Goal: Transaction & Acquisition: Book appointment/travel/reservation

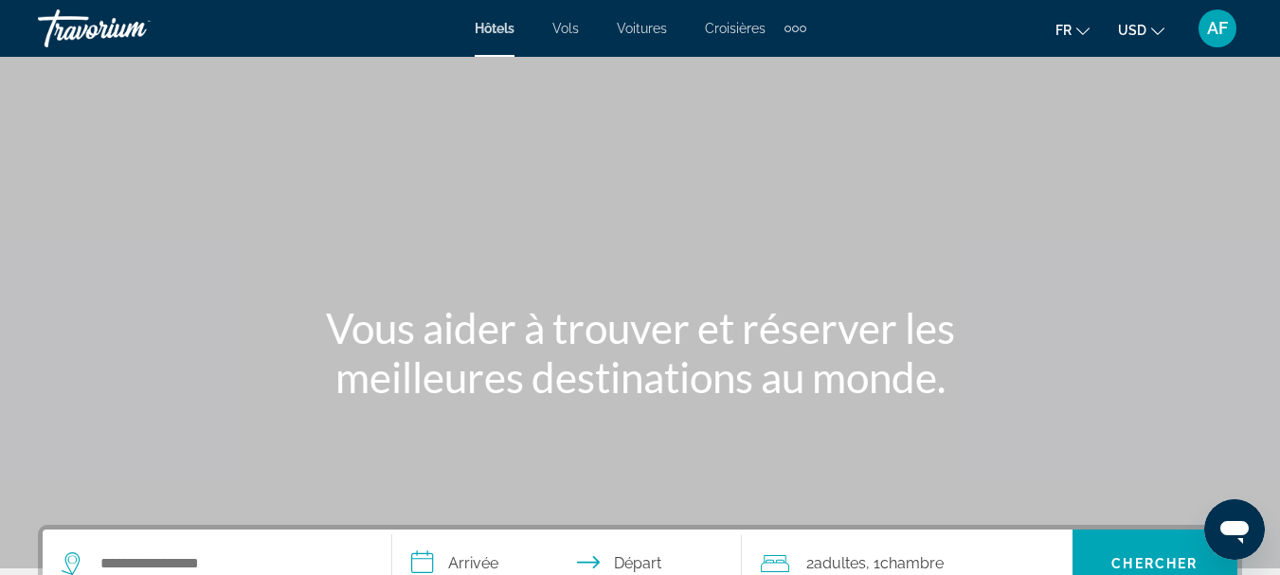
click at [1151, 29] on button "USD USD ($) MXN (Mex$) CAD (Can$) GBP (£) EUR (€) AUD (A$) NZD (NZ$) CNY (CN¥)" at bounding box center [1141, 29] width 46 height 27
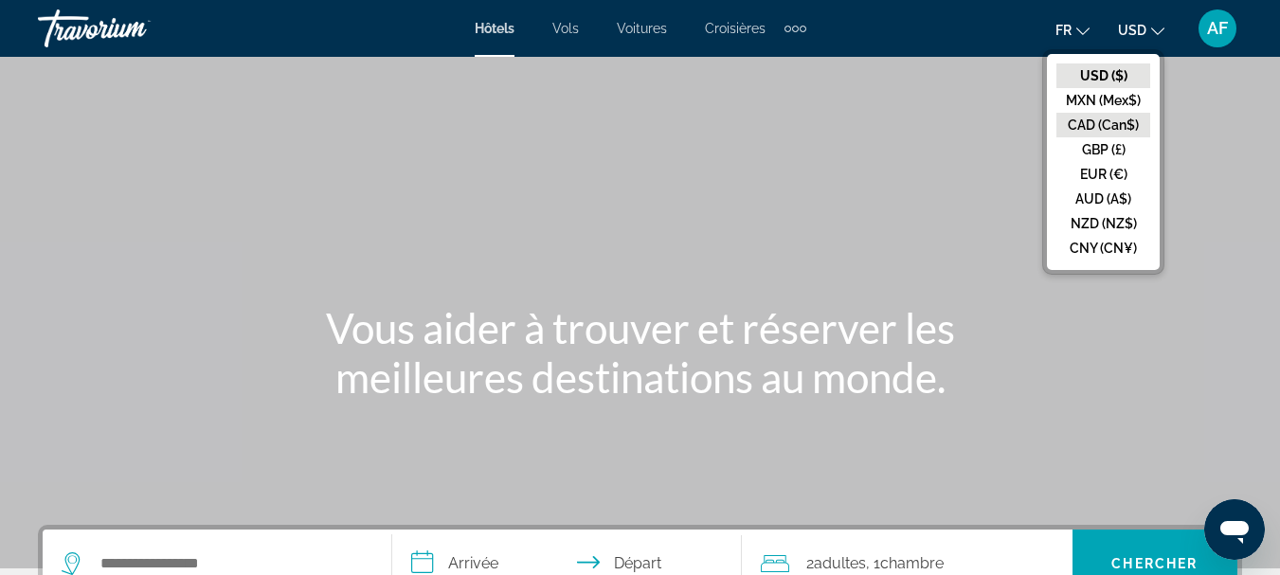
click at [1091, 131] on button "CAD (Can$)" at bounding box center [1104, 125] width 94 height 25
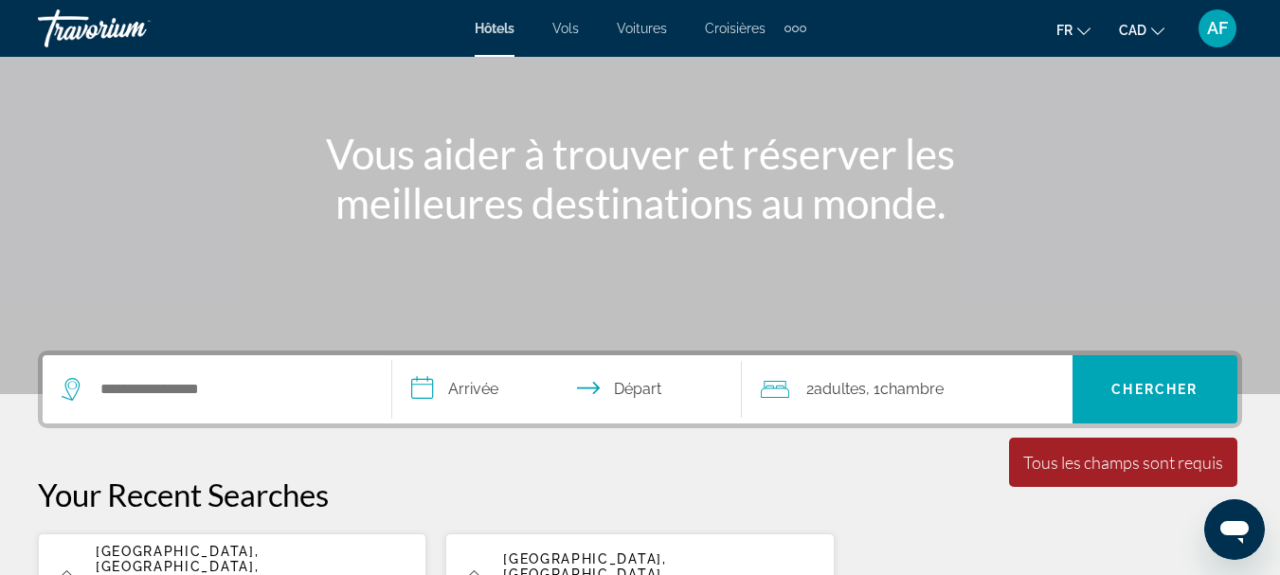
scroll to position [190, 0]
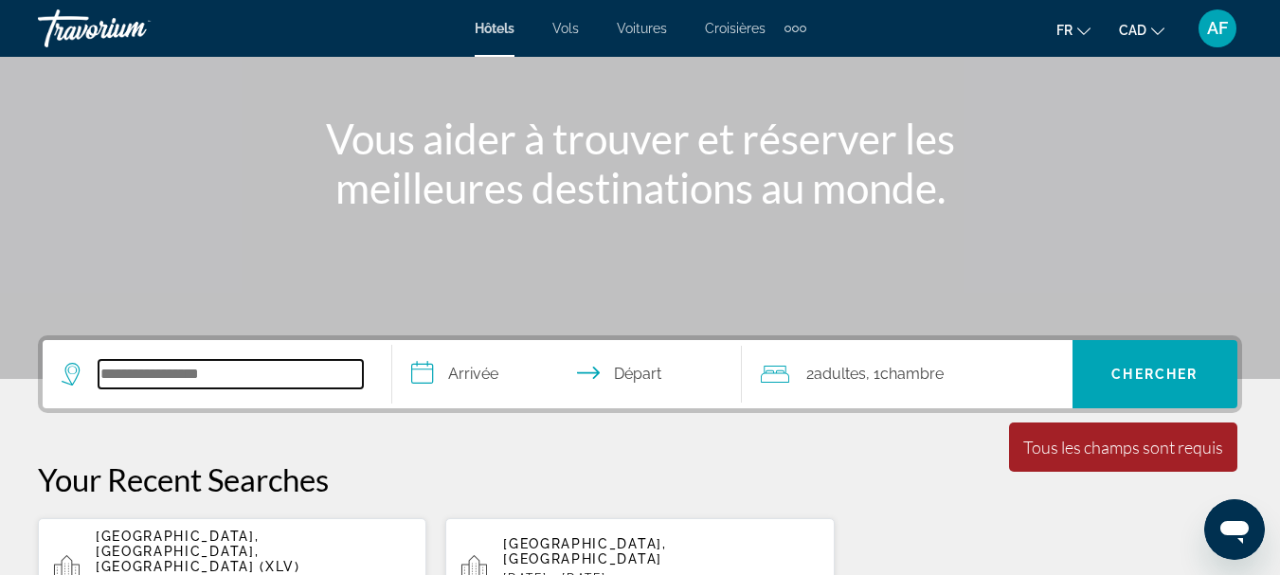
click at [213, 367] on input "Search hotel destination" at bounding box center [231, 374] width 264 height 28
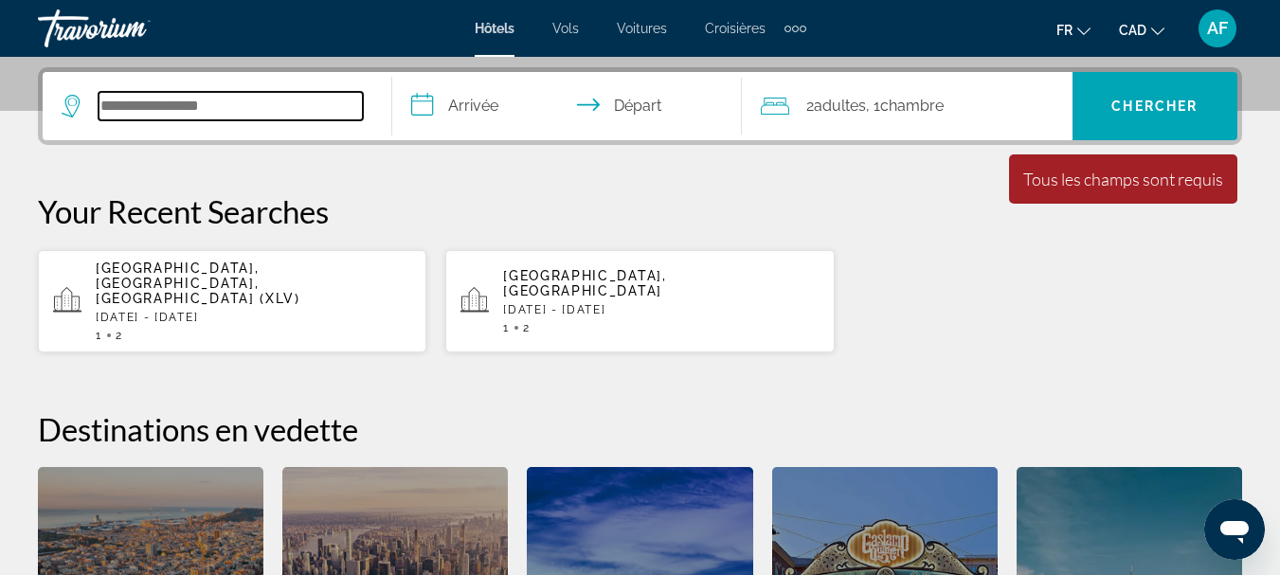
scroll to position [463, 0]
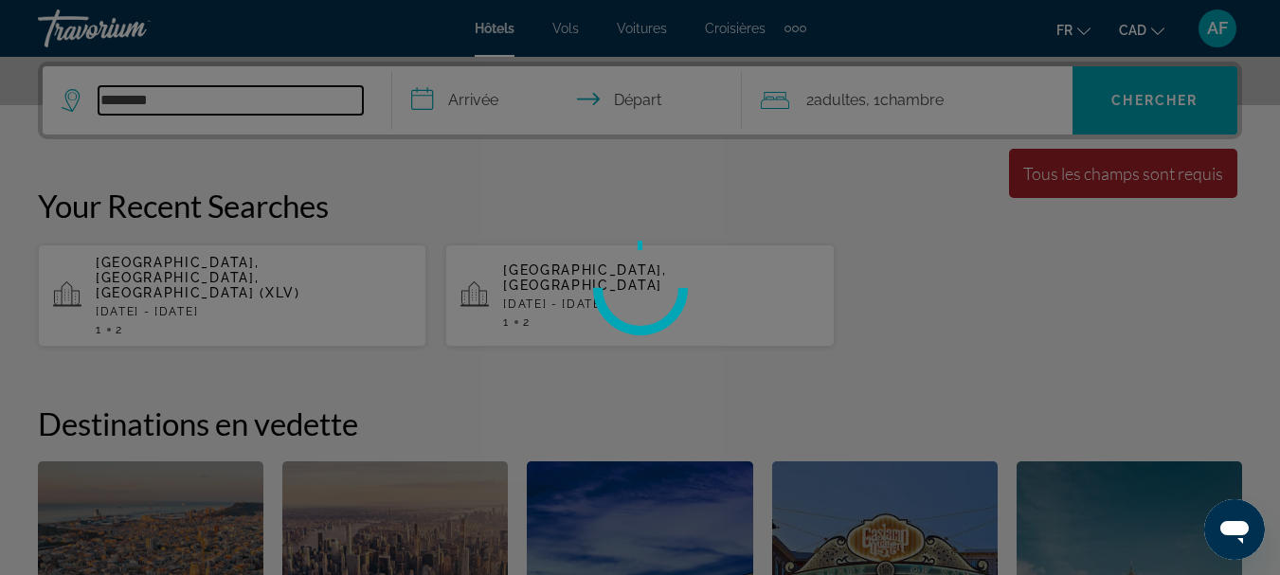
type input "********"
click at [466, 100] on div at bounding box center [640, 287] width 1280 height 575
click at [469, 99] on div at bounding box center [640, 287] width 1280 height 575
click at [649, 373] on div at bounding box center [640, 287] width 1280 height 575
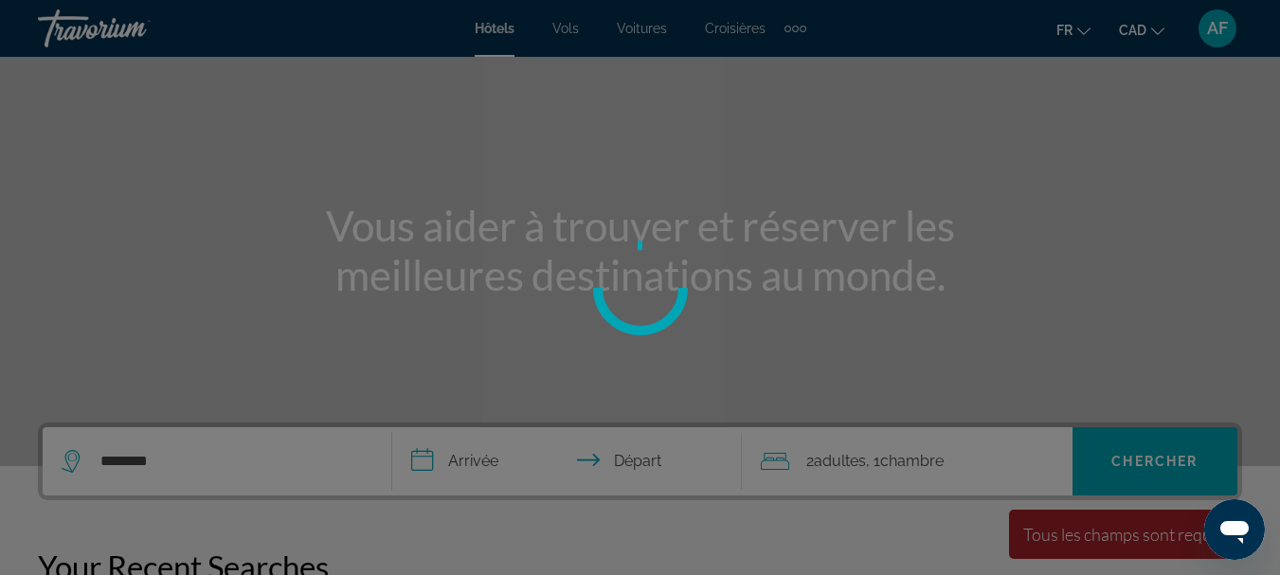
scroll to position [84, 0]
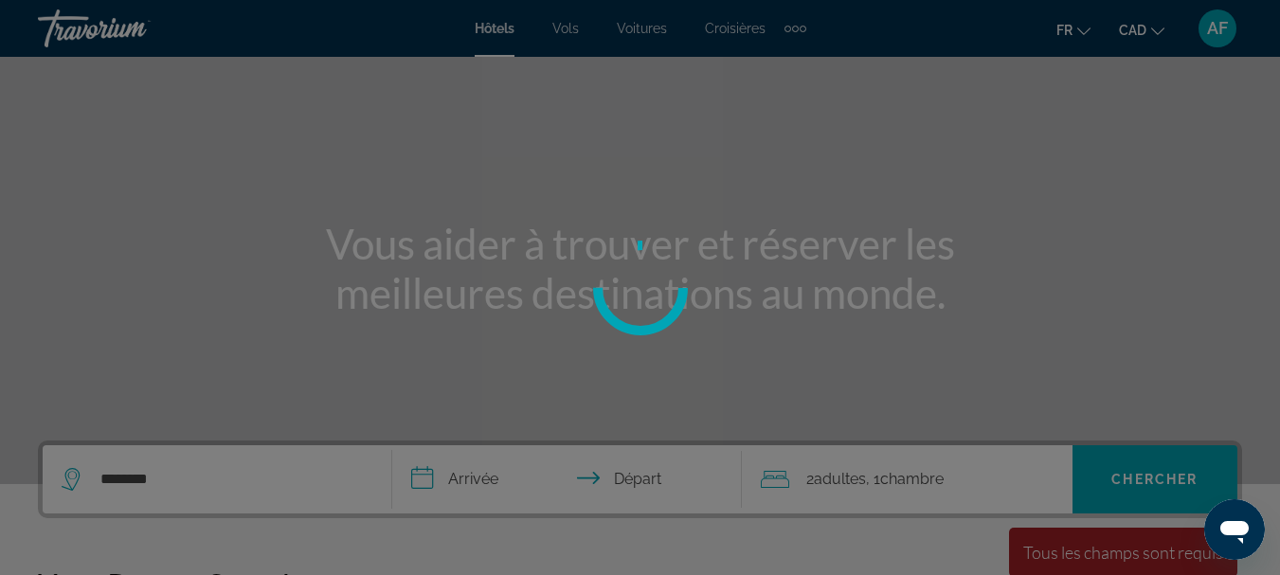
click at [468, 474] on div at bounding box center [640, 287] width 1280 height 575
click at [770, 276] on div at bounding box center [640, 287] width 1280 height 575
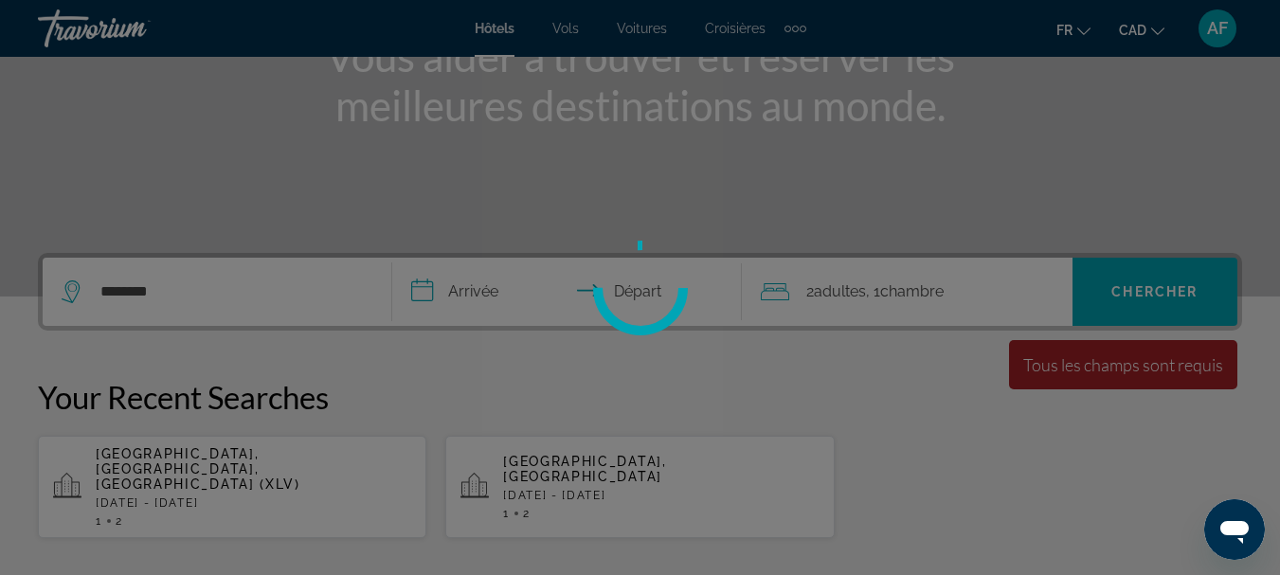
scroll to position [274, 0]
click at [515, 286] on div at bounding box center [640, 287] width 1280 height 575
click at [486, 281] on div at bounding box center [640, 287] width 1280 height 575
click at [1133, 364] on div at bounding box center [640, 287] width 1280 height 575
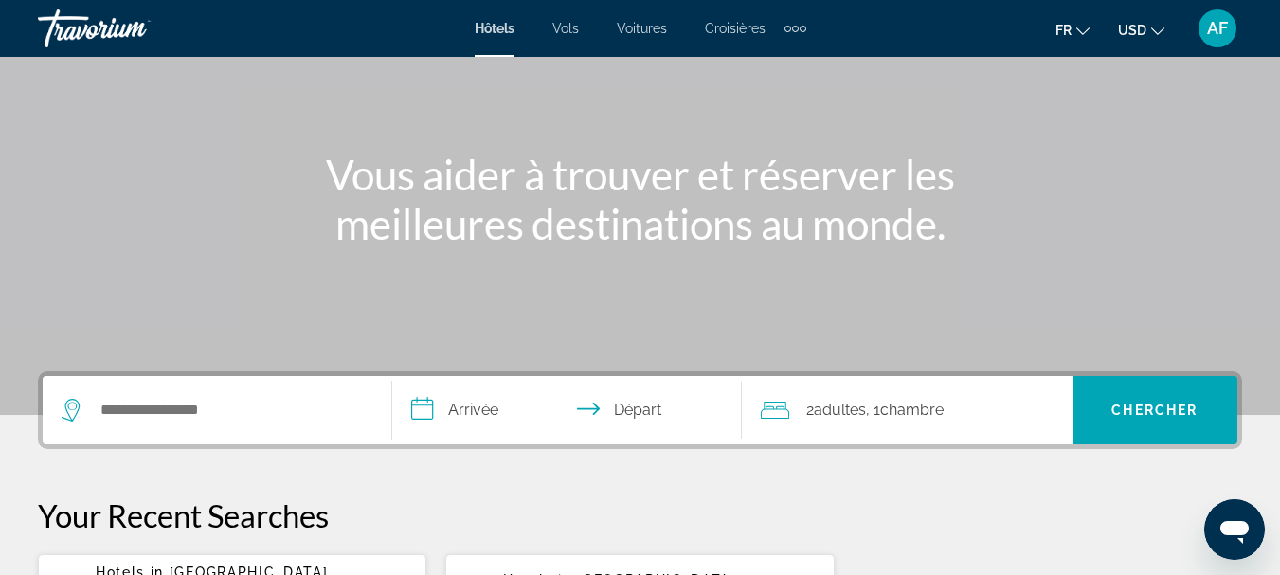
scroll to position [379, 0]
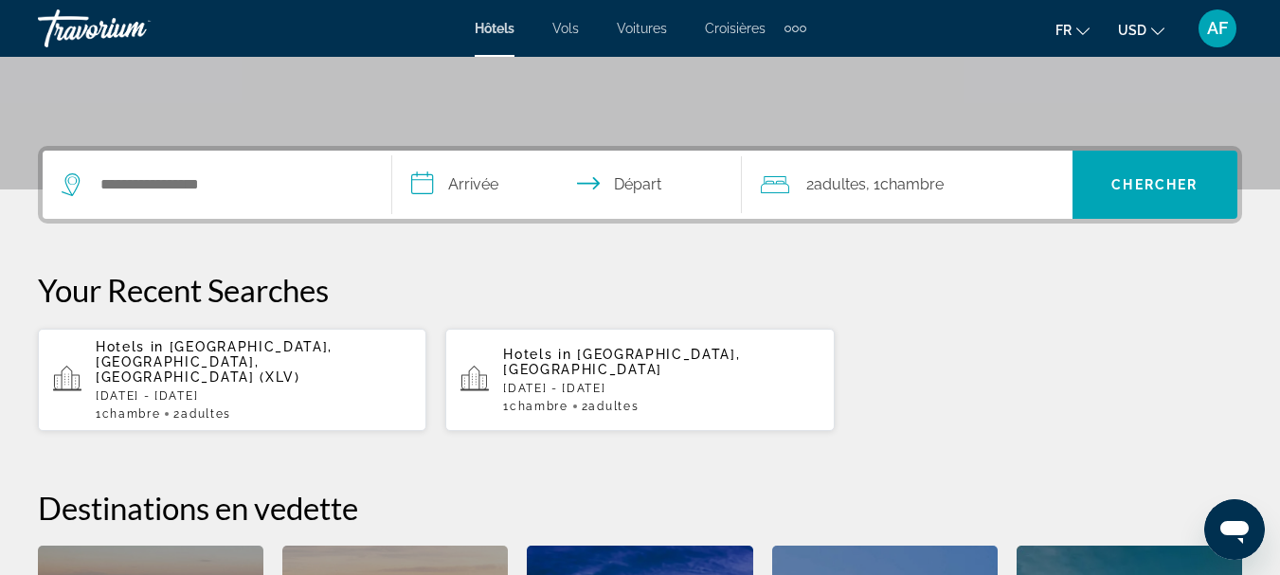
click at [479, 181] on input "**********" at bounding box center [570, 188] width 357 height 74
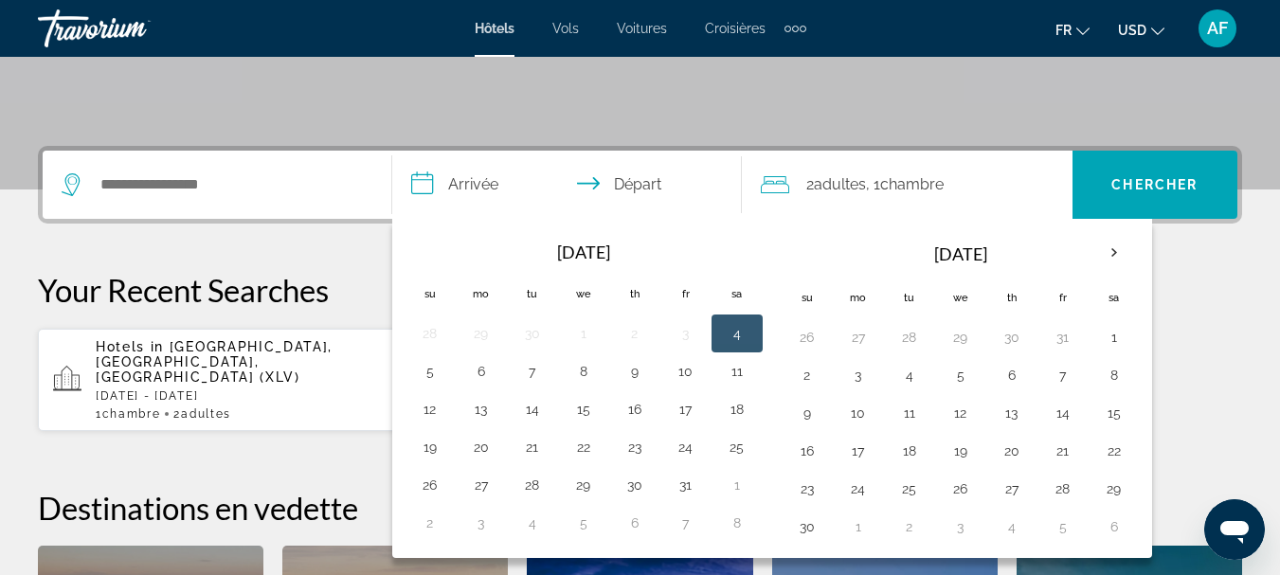
scroll to position [463, 0]
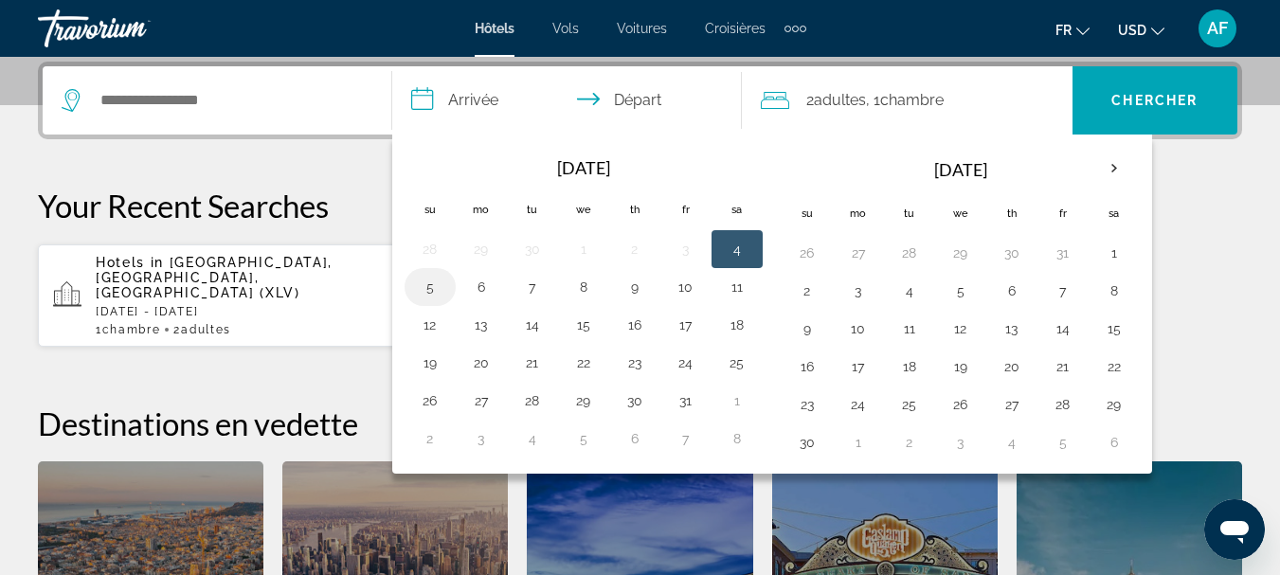
click at [430, 284] on button "5" at bounding box center [430, 287] width 30 height 27
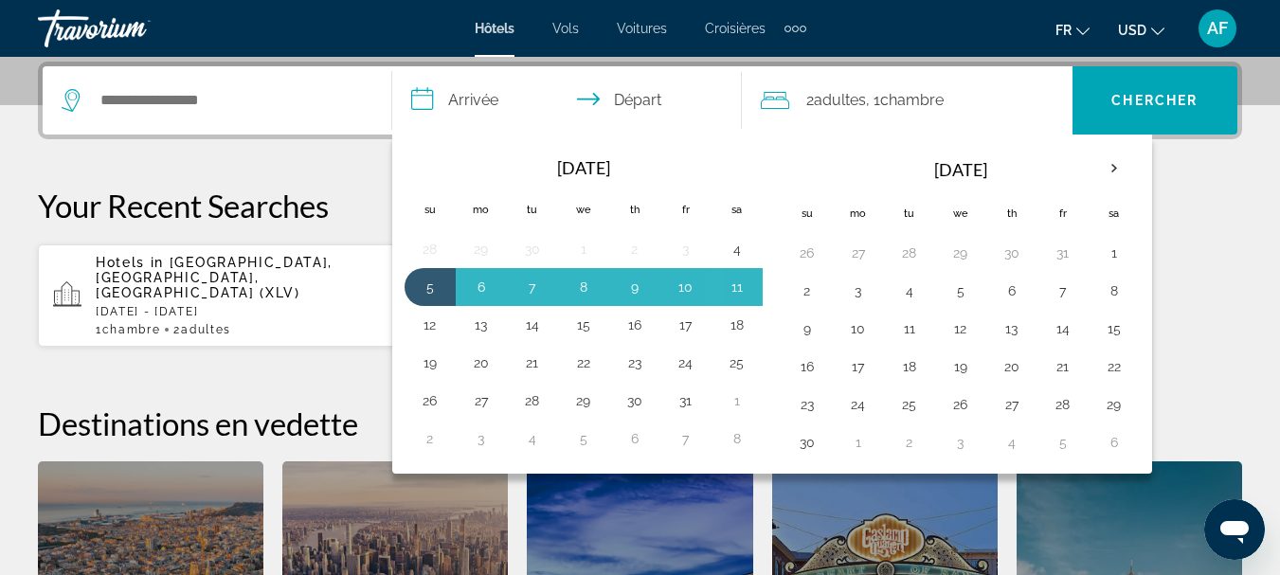
click at [426, 317] on button "12" at bounding box center [430, 325] width 30 height 27
type input "**********"
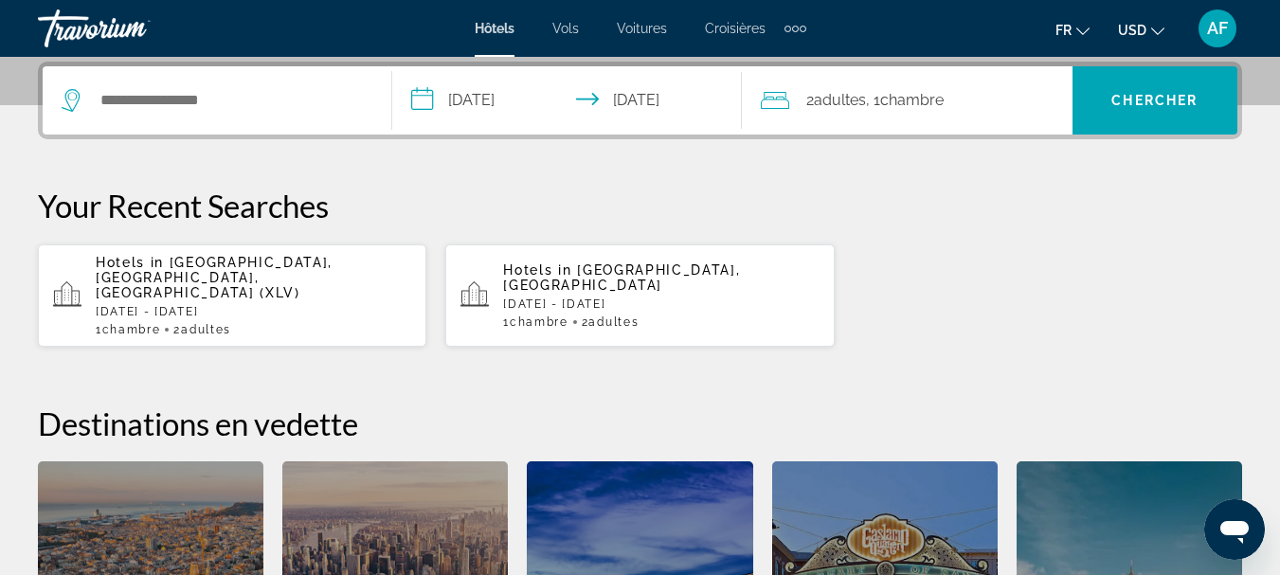
click at [288, 116] on div "Search widget" at bounding box center [217, 100] width 311 height 68
click at [274, 93] on input "Search hotel destination" at bounding box center [231, 100] width 264 height 28
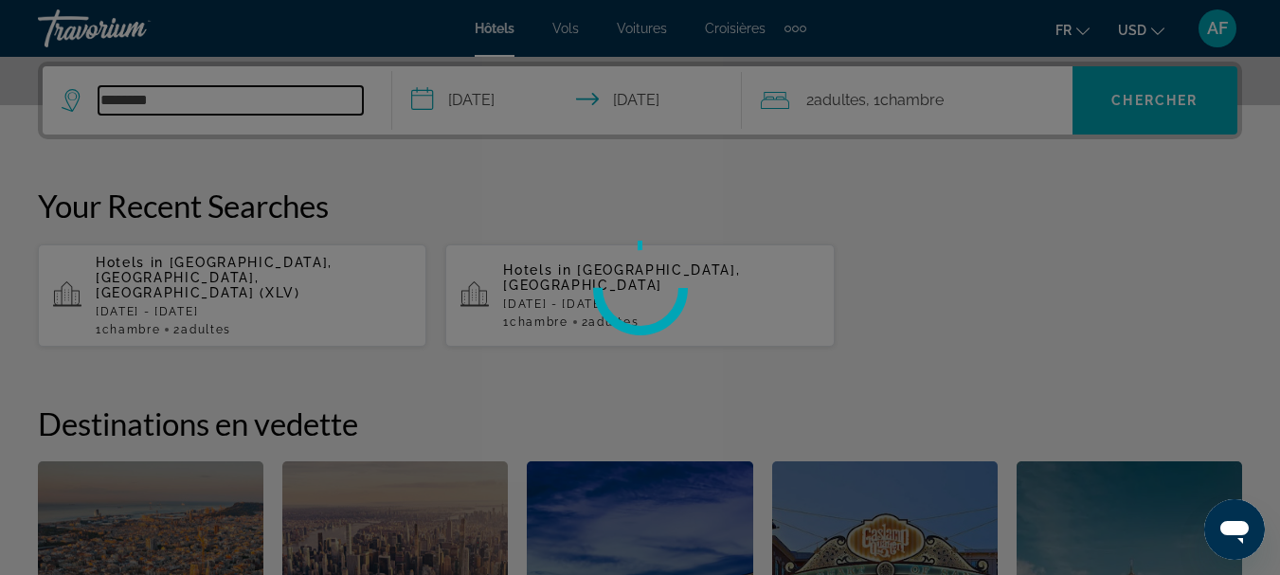
type input "********"
click at [1117, 110] on div at bounding box center [640, 287] width 1280 height 575
click at [483, 203] on div at bounding box center [640, 287] width 1280 height 575
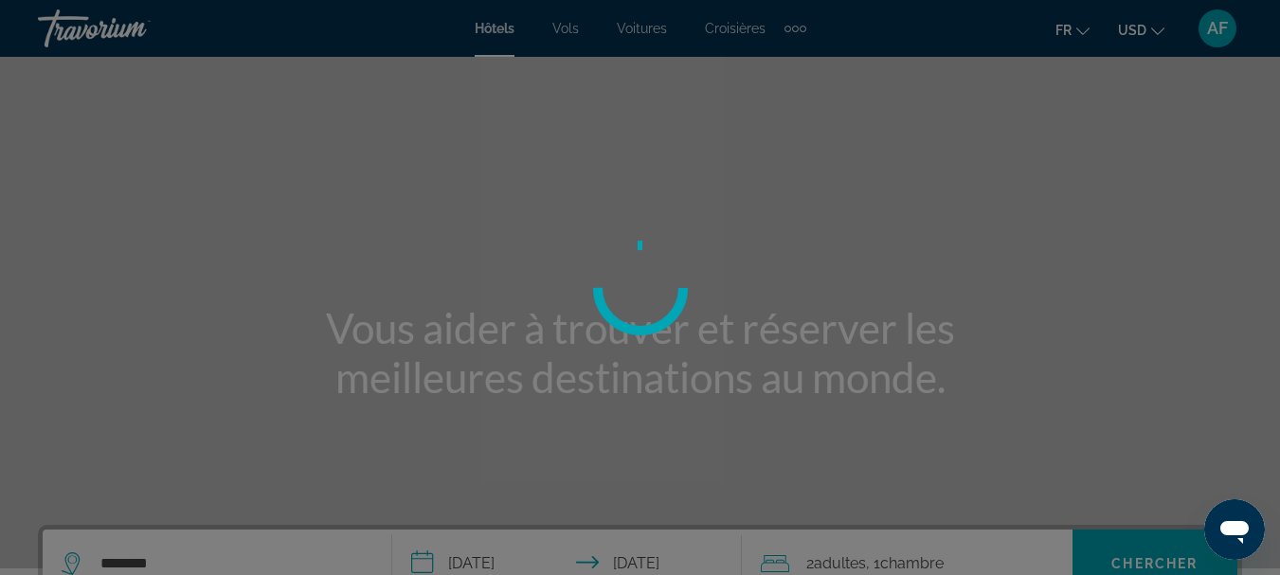
scroll to position [95, 0]
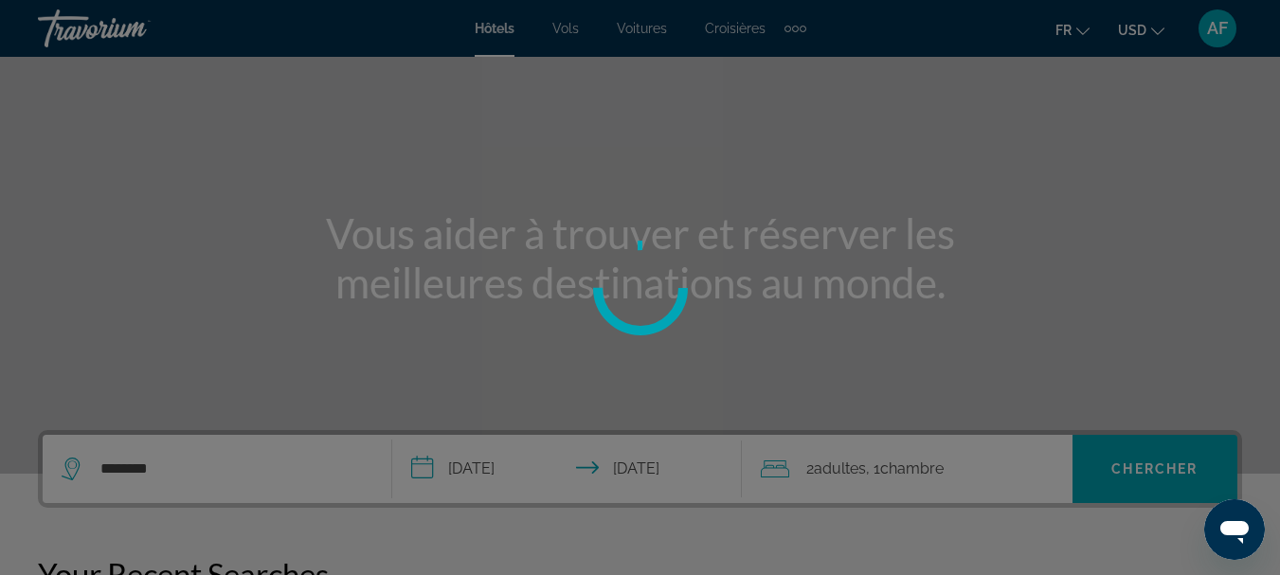
click at [226, 421] on div at bounding box center [640, 287] width 1280 height 575
click at [210, 439] on div at bounding box center [640, 287] width 1280 height 575
click at [223, 487] on div at bounding box center [640, 287] width 1280 height 575
click at [208, 477] on div at bounding box center [640, 287] width 1280 height 575
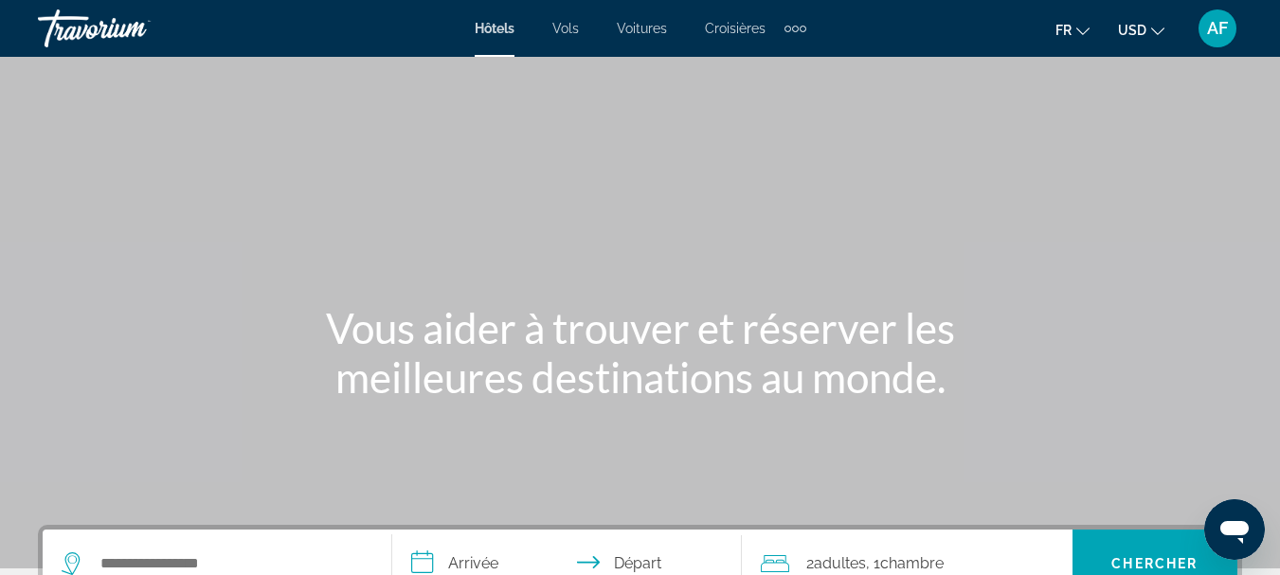
click at [1161, 30] on icon "Change currency" at bounding box center [1157, 31] width 13 height 13
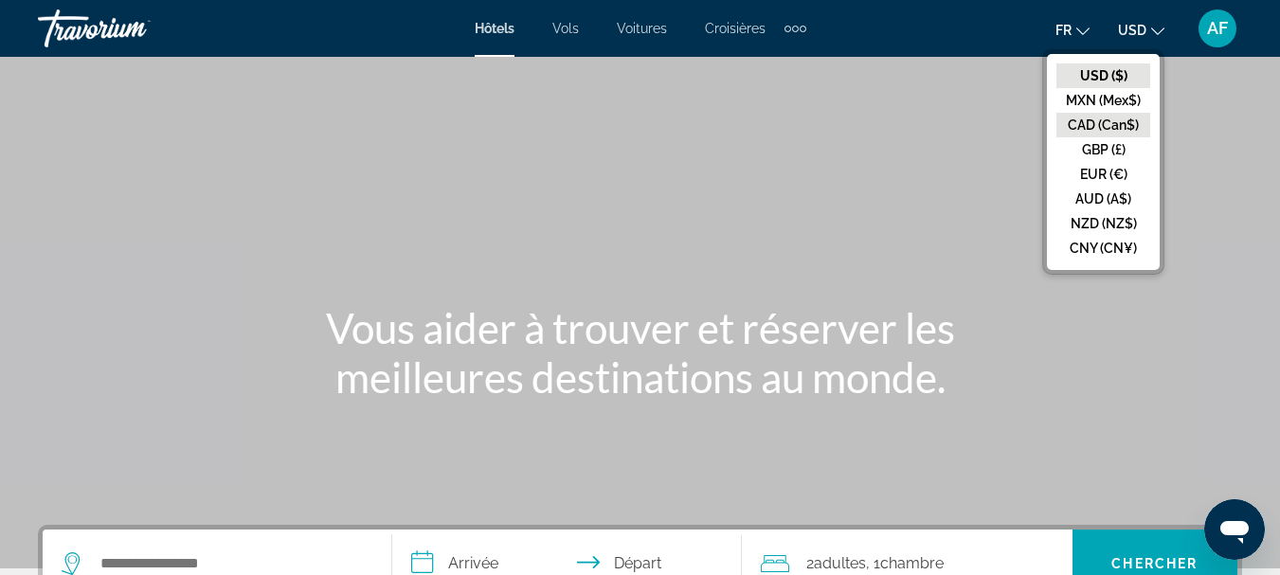
click at [1096, 128] on button "CAD (Can$)" at bounding box center [1104, 125] width 94 height 25
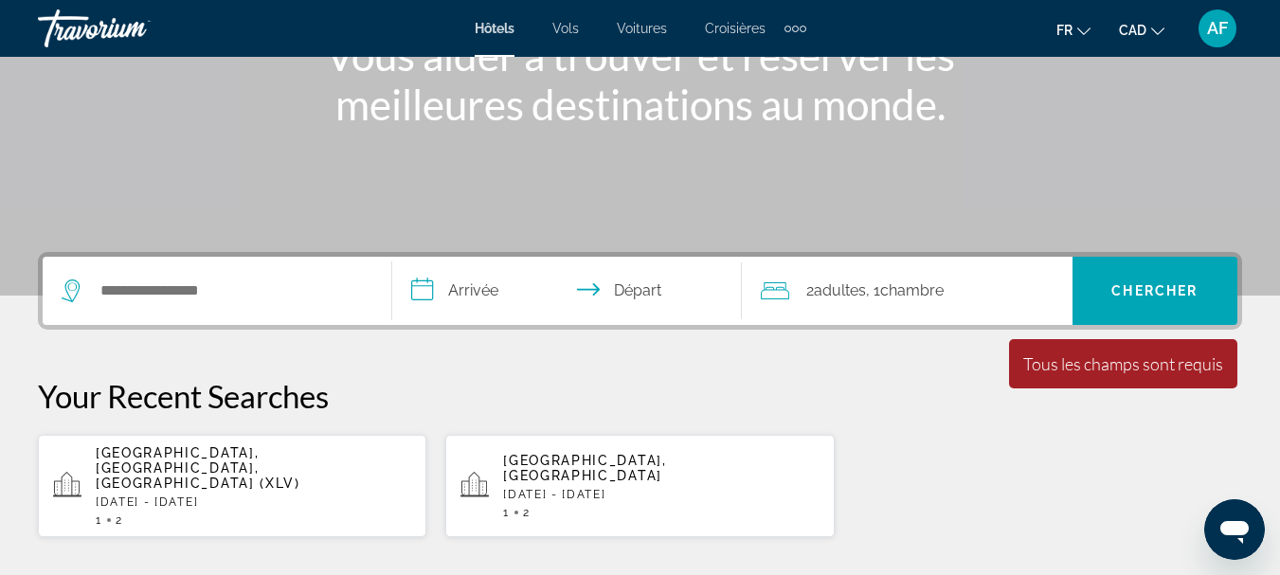
scroll to position [284, 0]
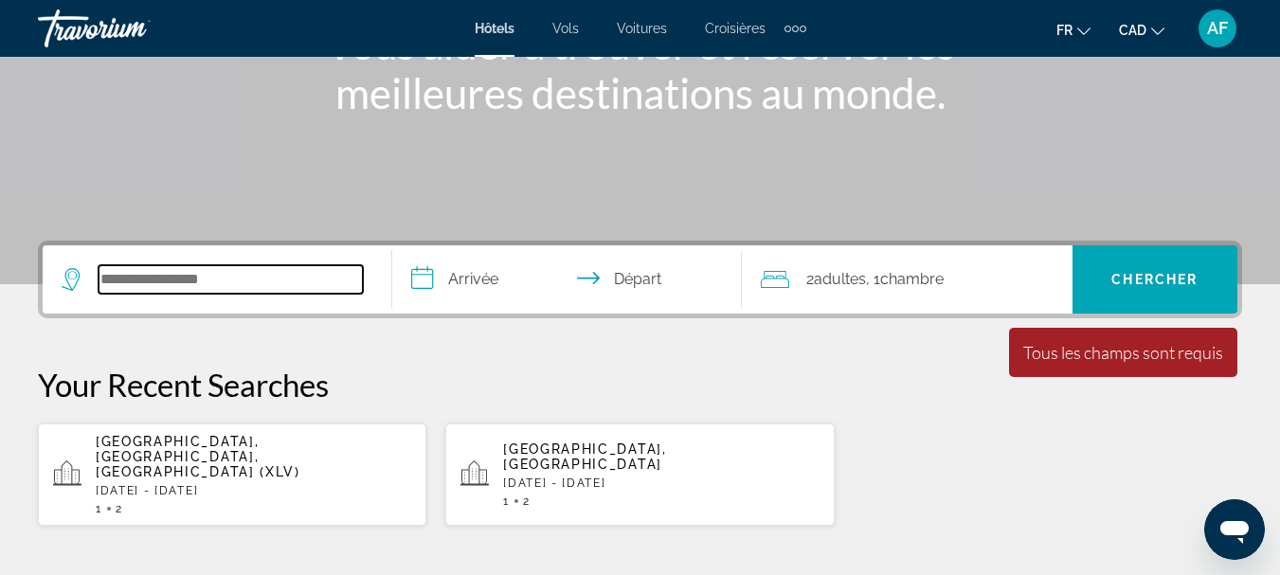
click at [265, 288] on input "Search hotel destination" at bounding box center [231, 279] width 264 height 28
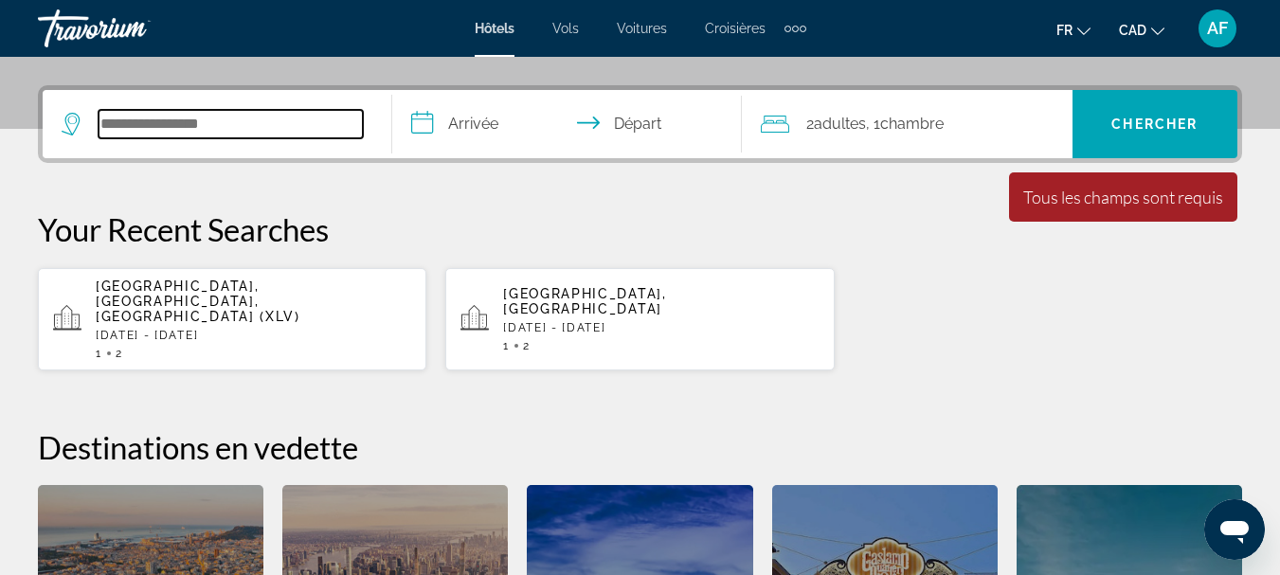
scroll to position [463, 0]
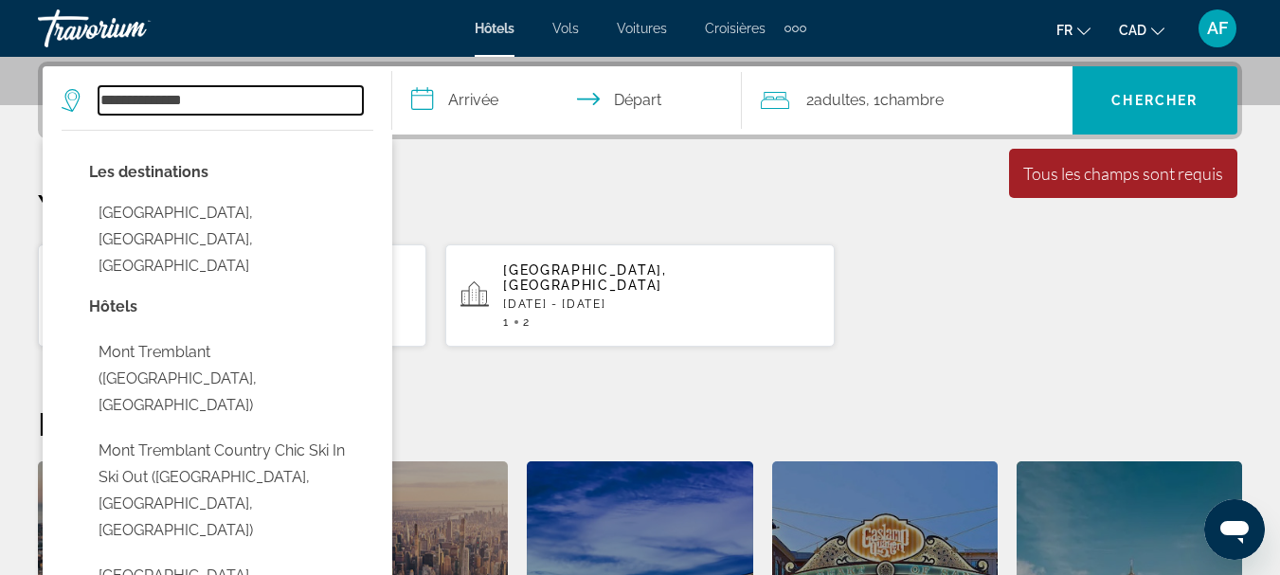
type input "**********"
click at [485, 95] on input "**********" at bounding box center [570, 103] width 357 height 74
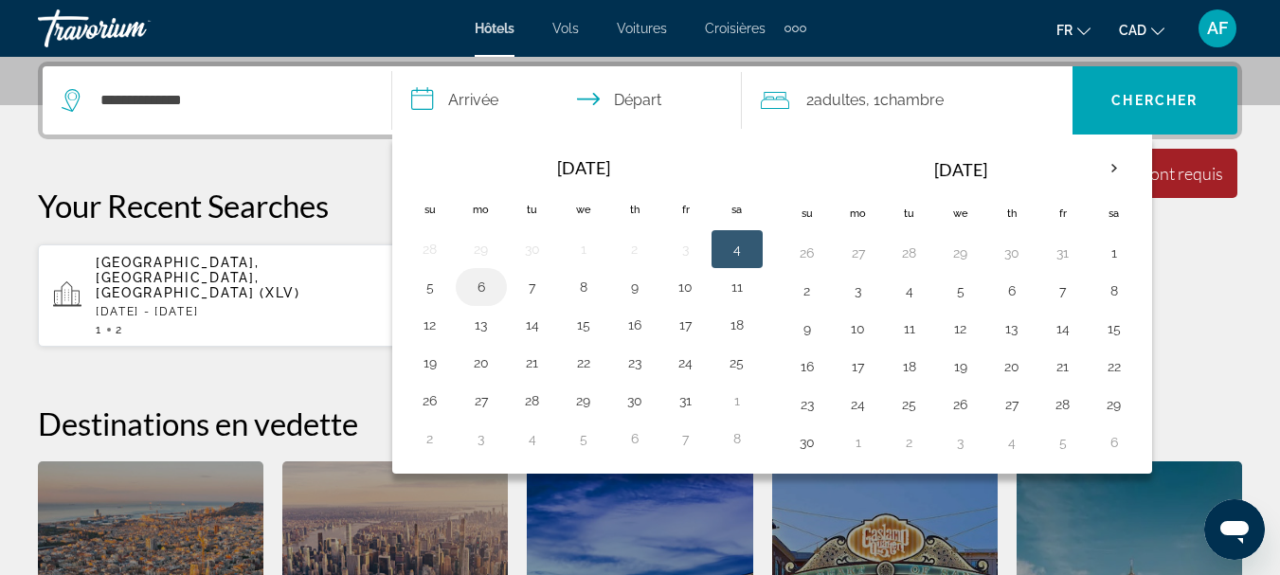
click at [479, 291] on button "6" at bounding box center [481, 287] width 30 height 27
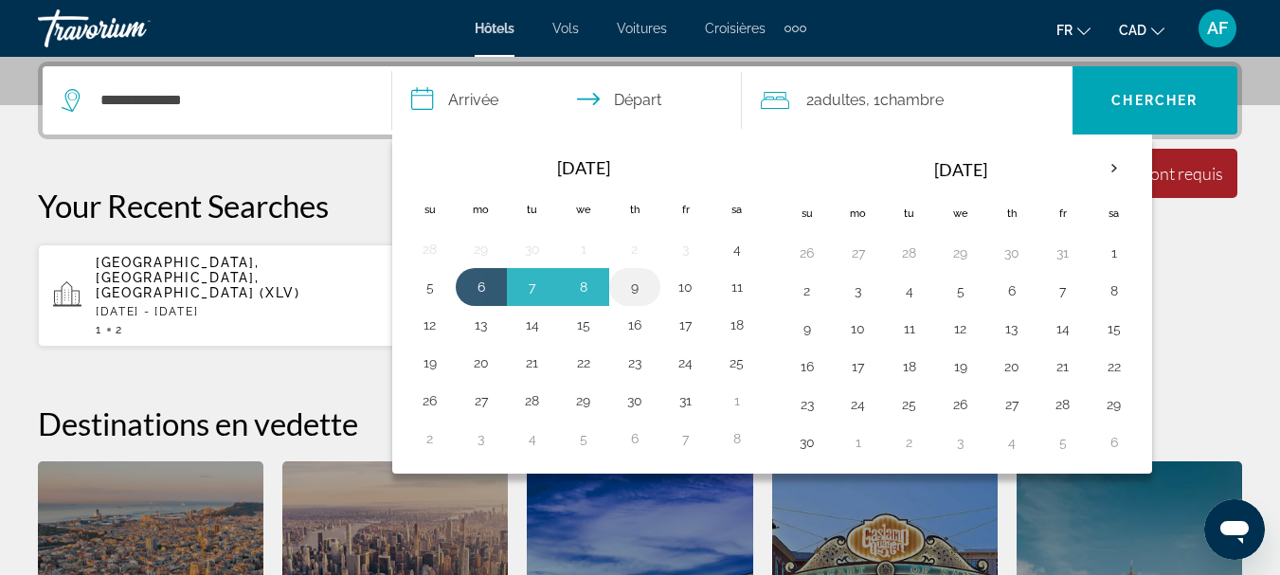
click at [639, 283] on button "9" at bounding box center [635, 287] width 30 height 27
type input "**********"
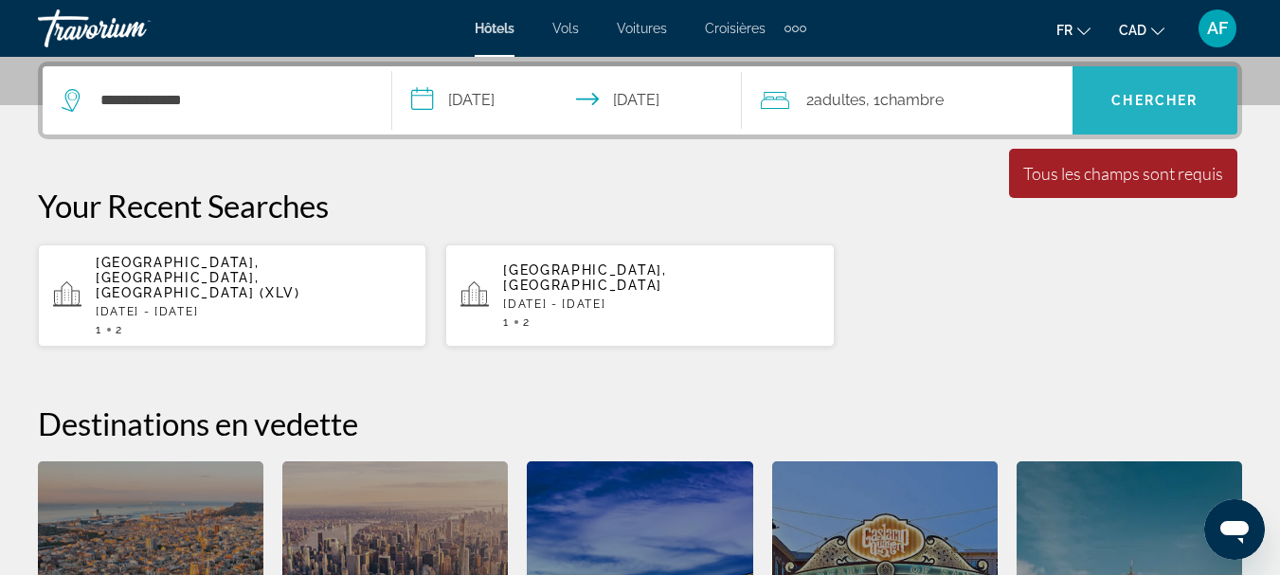
click at [1126, 115] on span "Search" at bounding box center [1155, 100] width 165 height 45
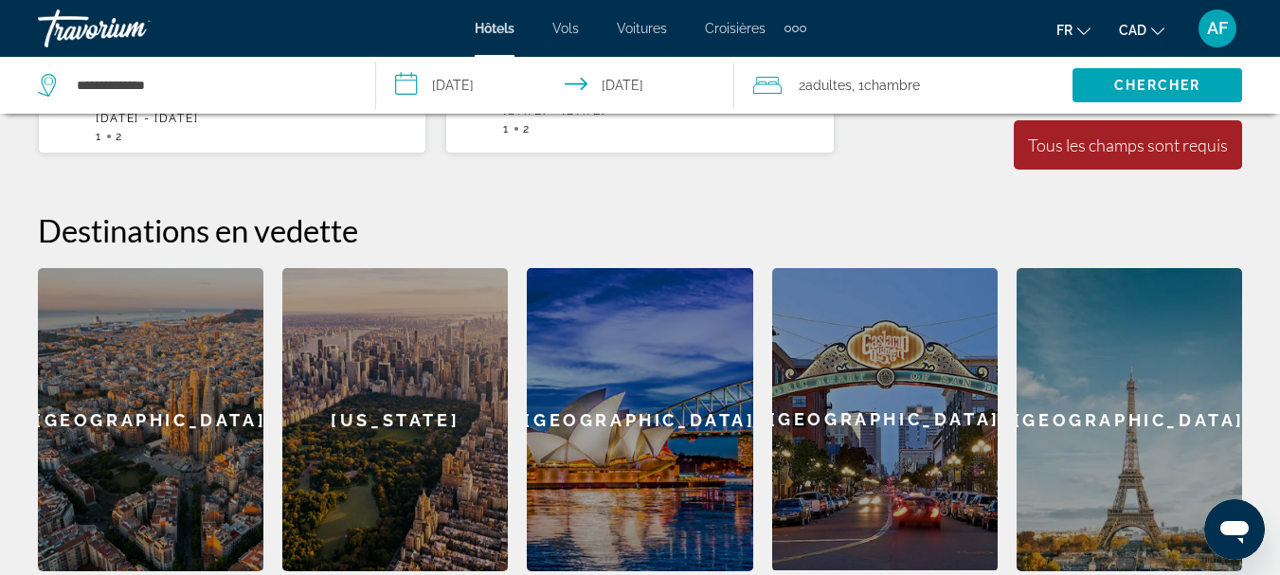
scroll to position [558, 0]
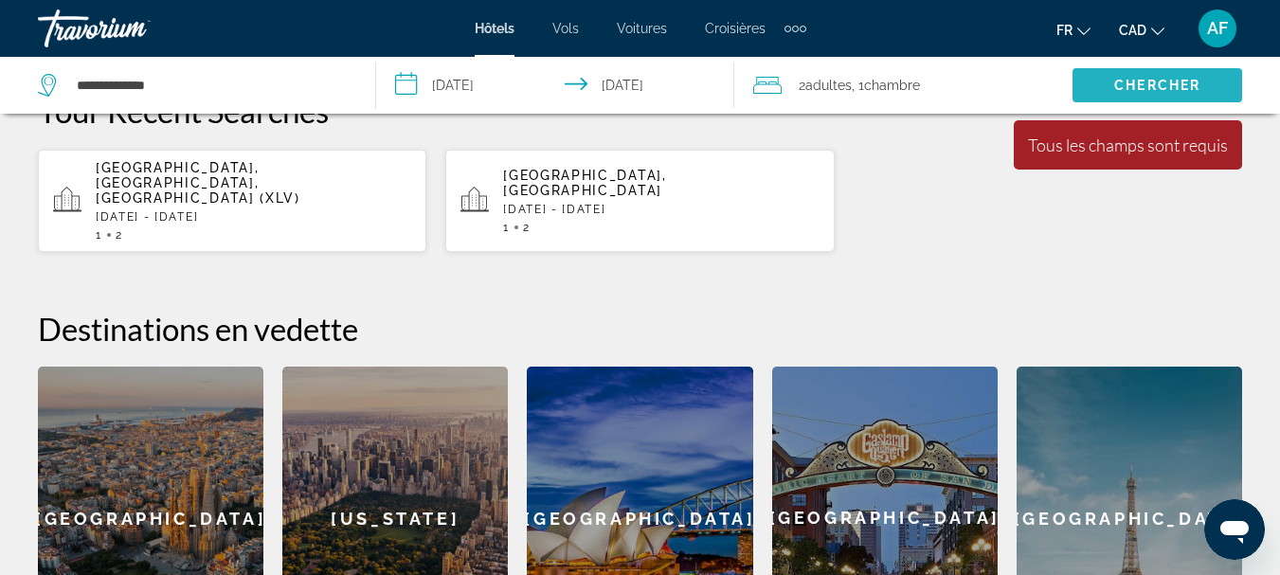
click at [1156, 86] on span "Chercher" at bounding box center [1158, 85] width 86 height 15
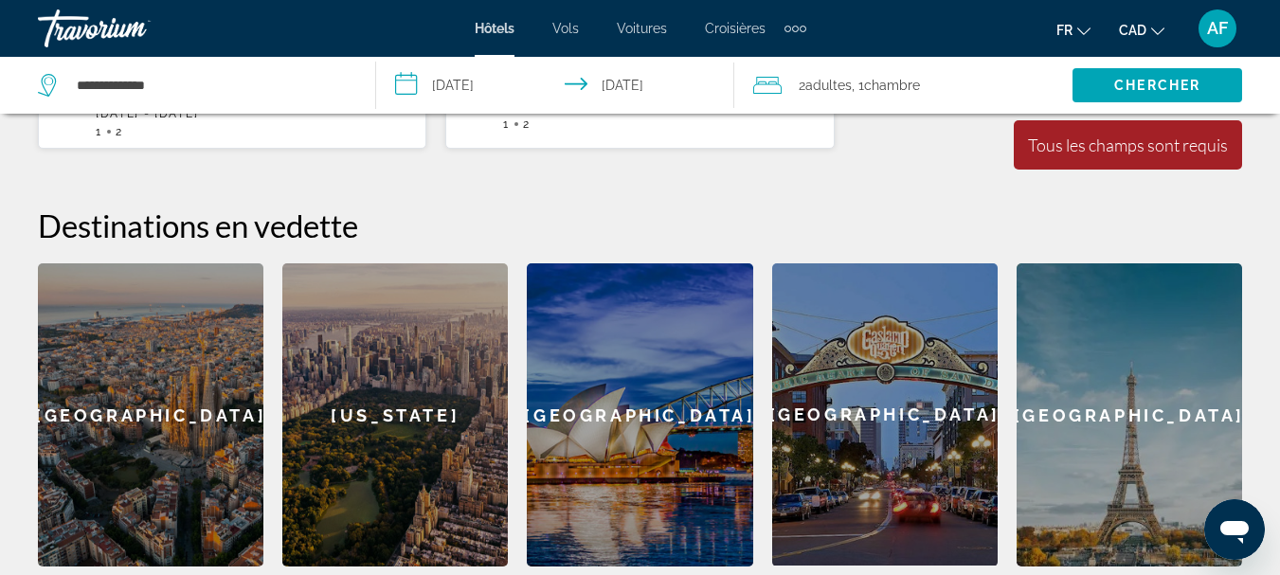
scroll to position [369, 0]
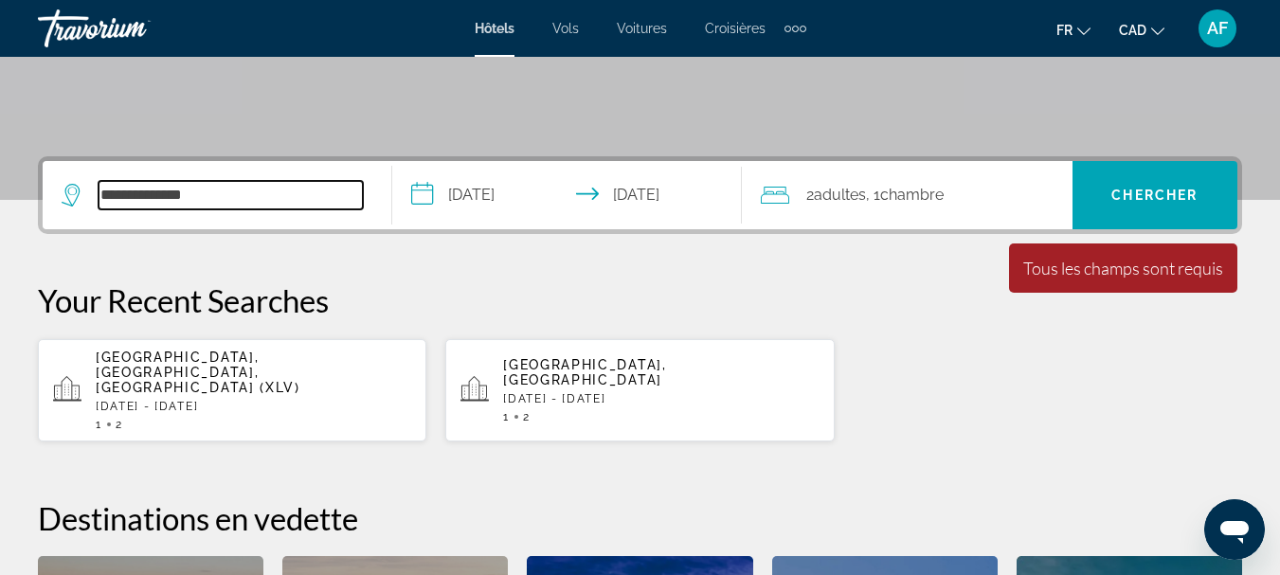
click at [140, 194] on input "**********" at bounding box center [231, 195] width 264 height 28
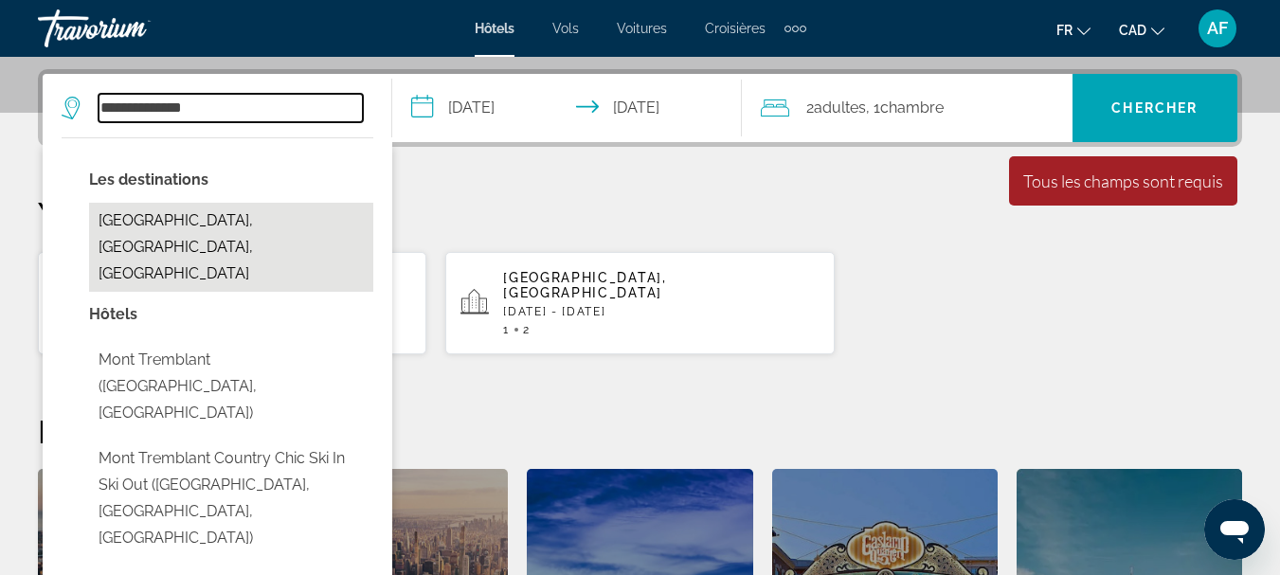
scroll to position [463, 0]
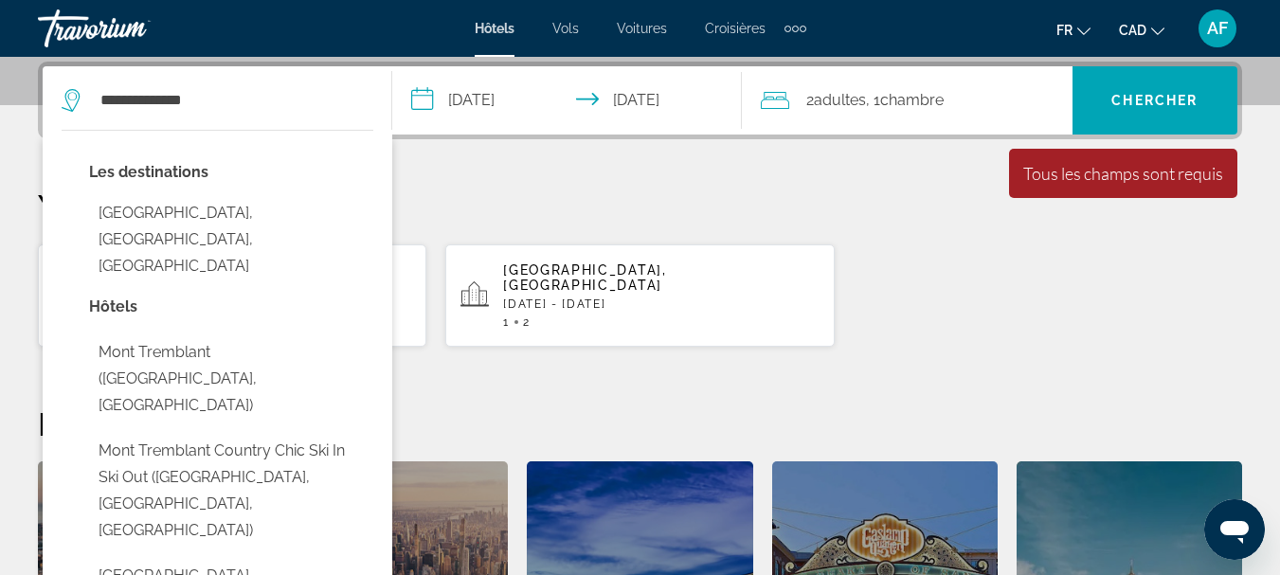
click at [251, 219] on button "Mont Tremblant National Park, QC, Canada" at bounding box center [231, 239] width 284 height 89
type input "**********"
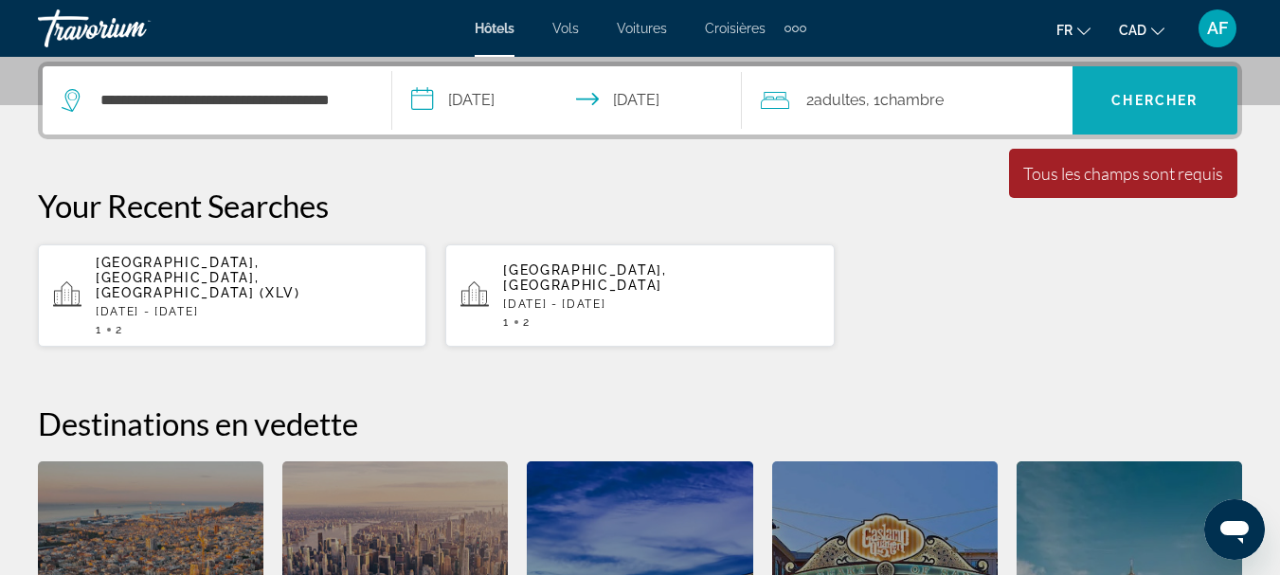
click at [1115, 103] on span "Chercher" at bounding box center [1155, 100] width 86 height 15
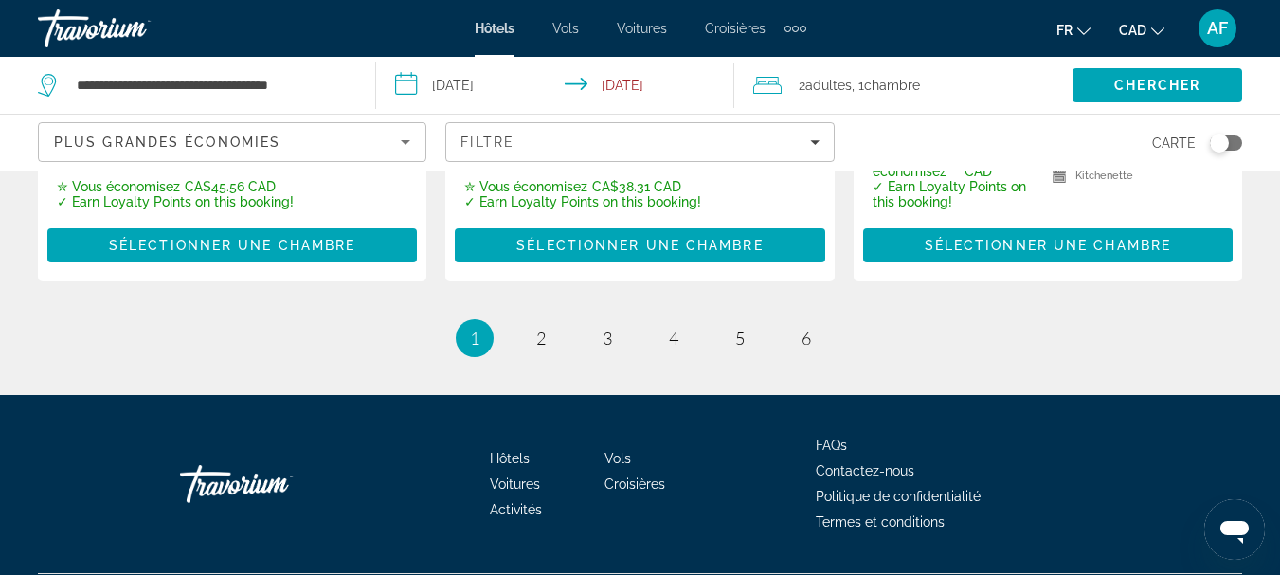
scroll to position [3127, 0]
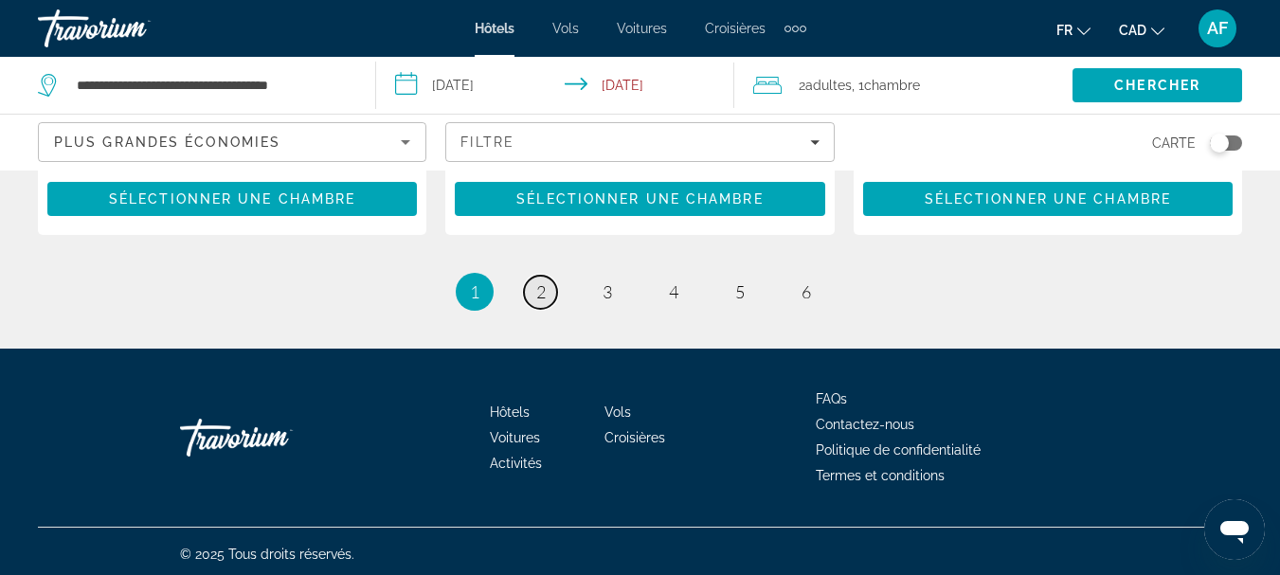
click at [541, 287] on span "2" at bounding box center [540, 291] width 9 height 21
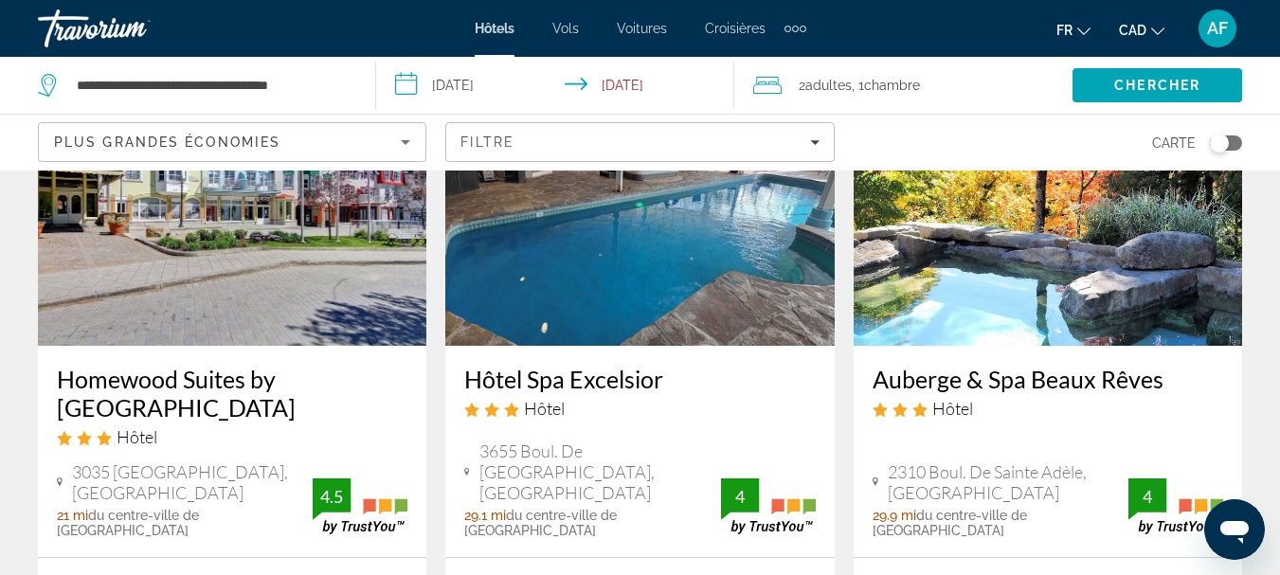
scroll to position [1706, 0]
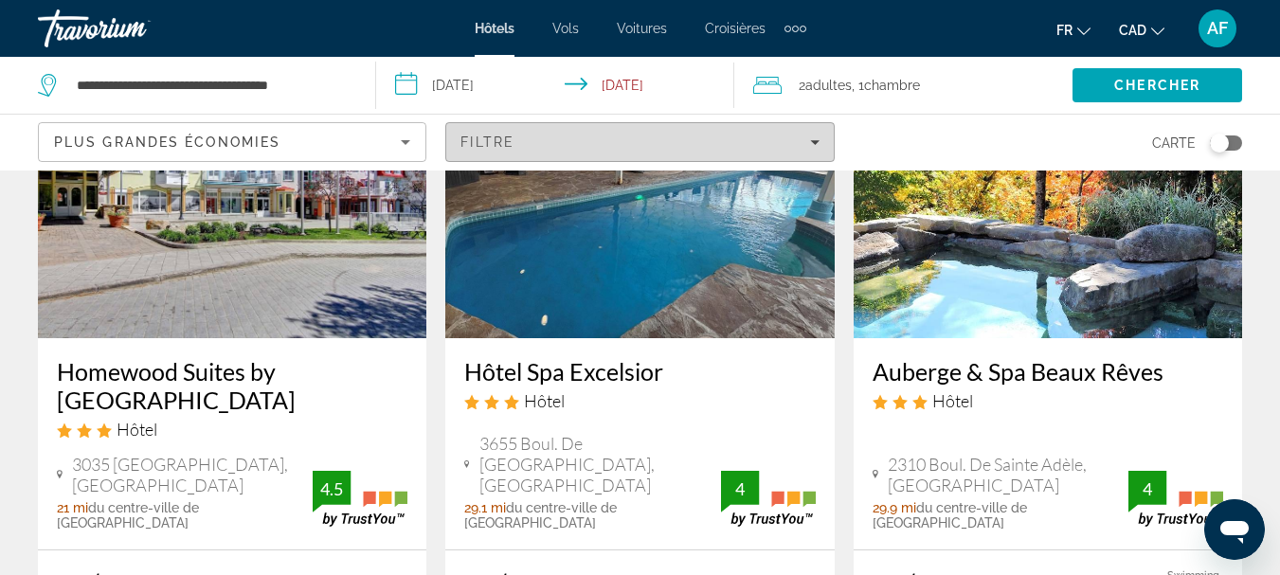
click at [797, 136] on div "Filtre" at bounding box center [640, 142] width 358 height 15
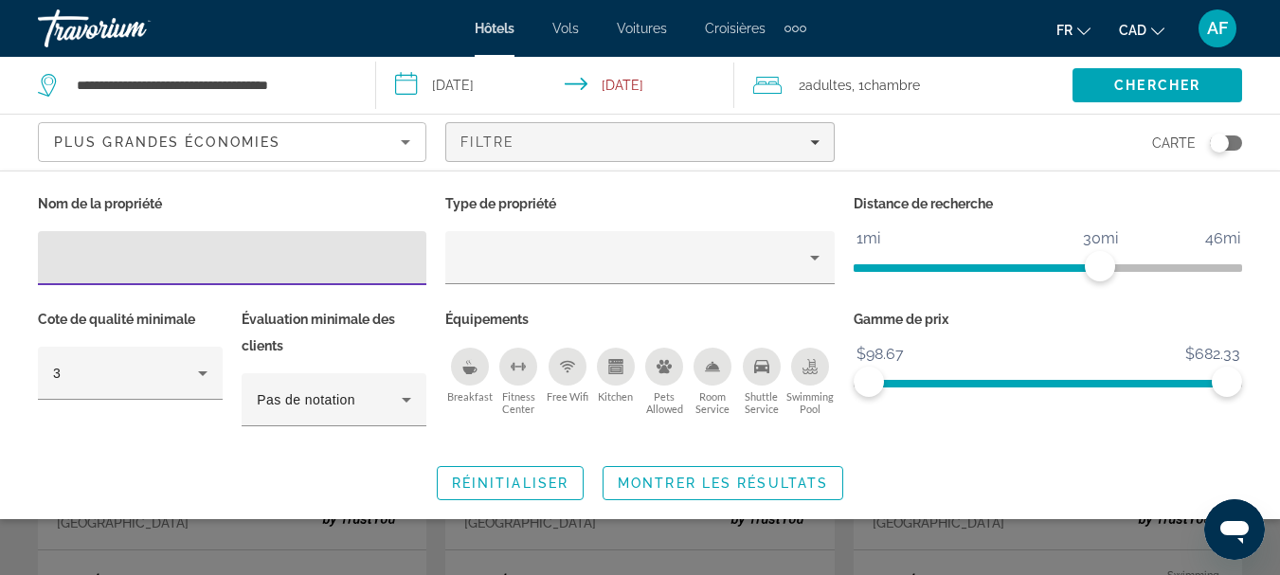
click at [473, 372] on icon "Breakfast" at bounding box center [469, 371] width 14 height 8
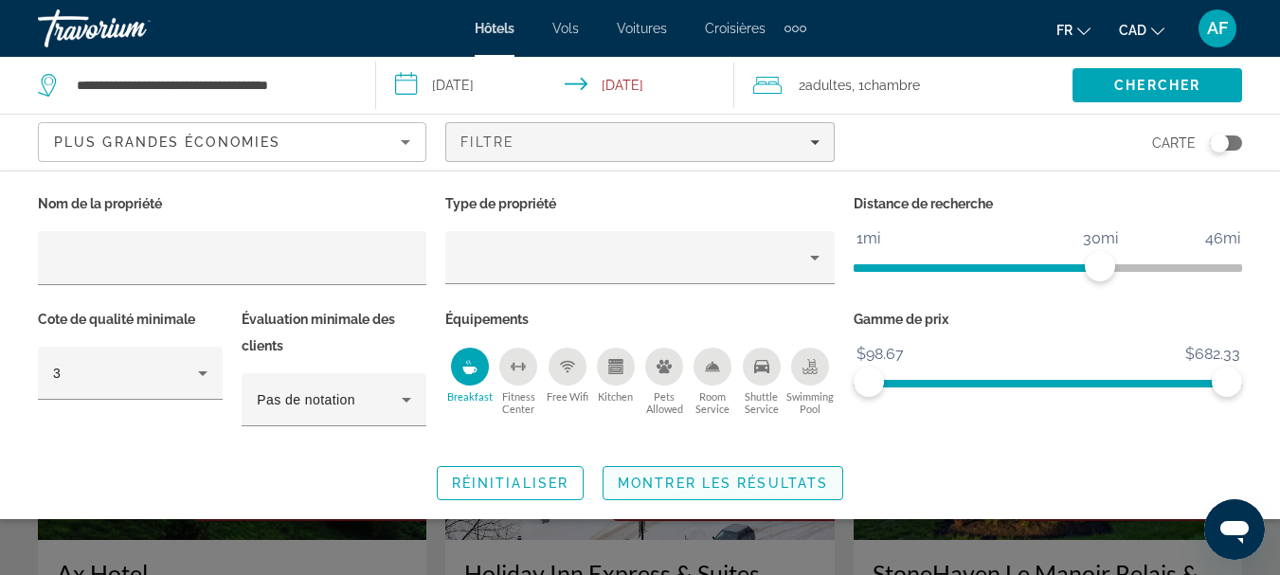
click at [790, 486] on span "Montrer les résultats" at bounding box center [723, 483] width 210 height 15
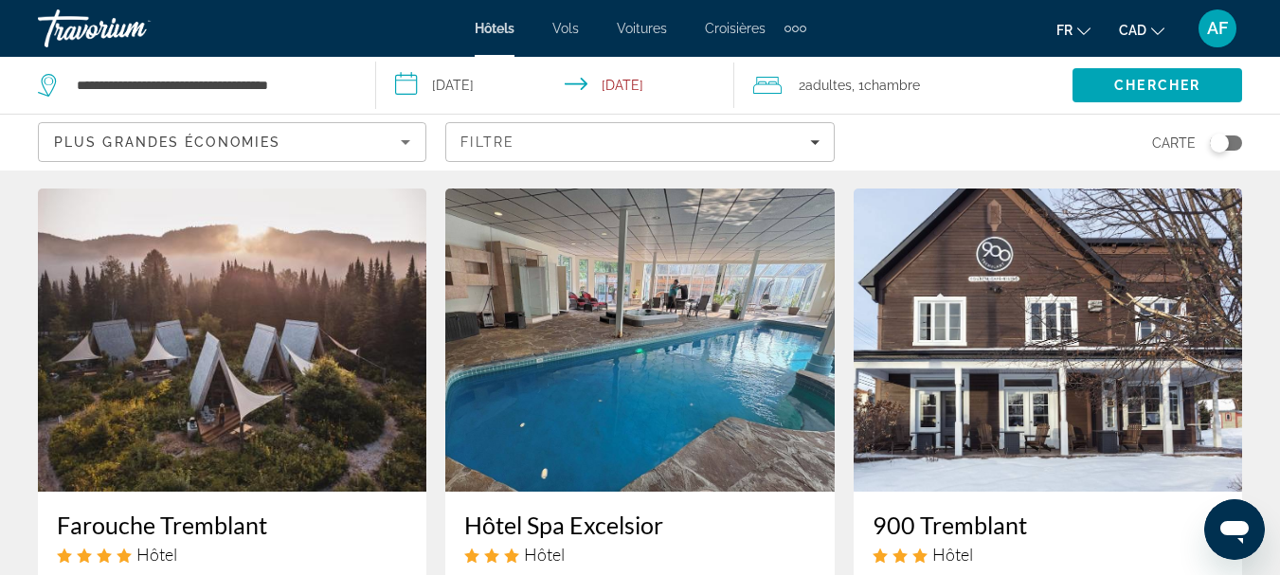
scroll to position [853, 0]
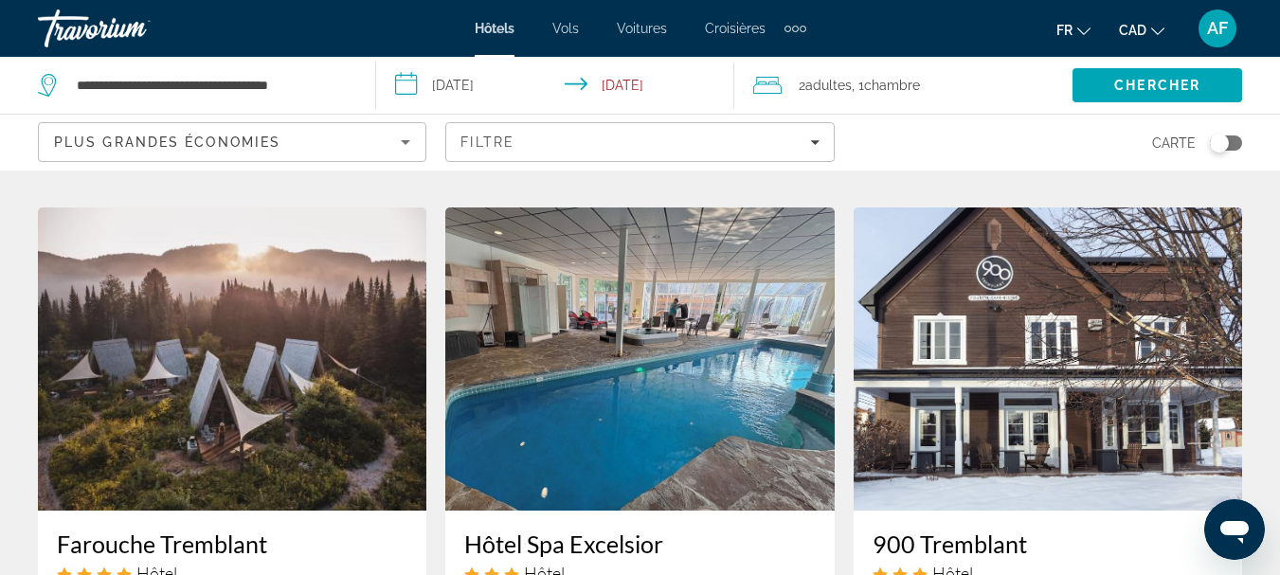
click at [755, 355] on img "Main content" at bounding box center [639, 359] width 389 height 303
